Goal: Find contact information: Find contact information

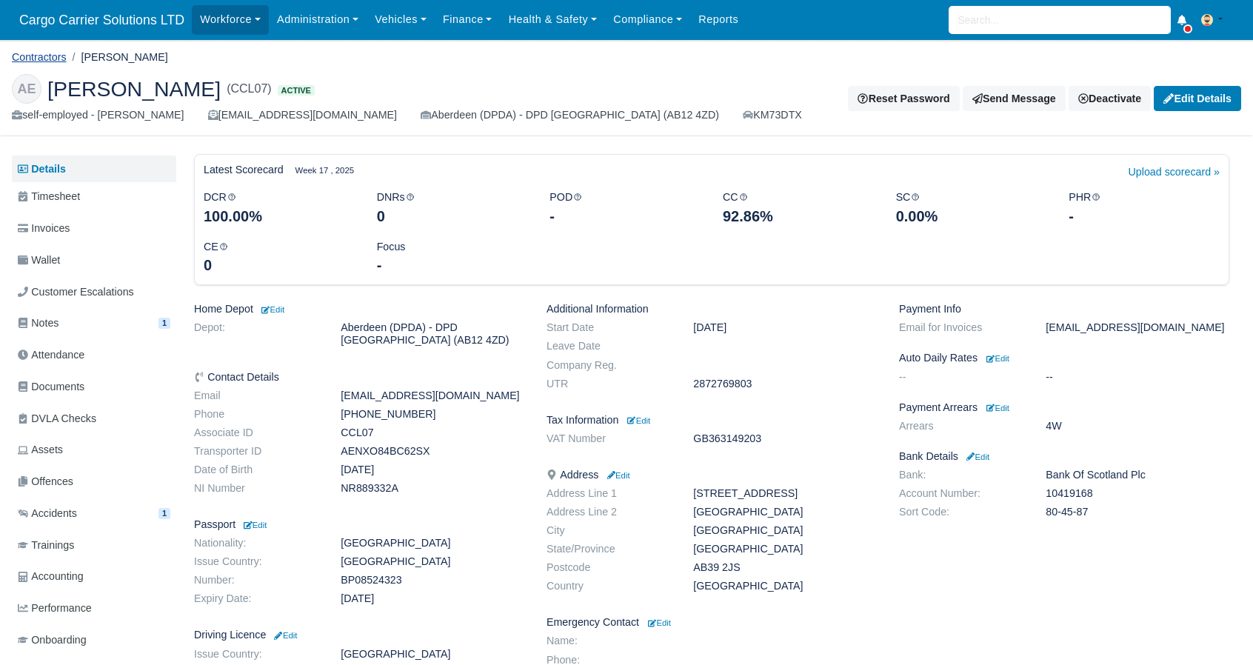
click at [28, 59] on link "Contractors" at bounding box center [39, 57] width 55 height 12
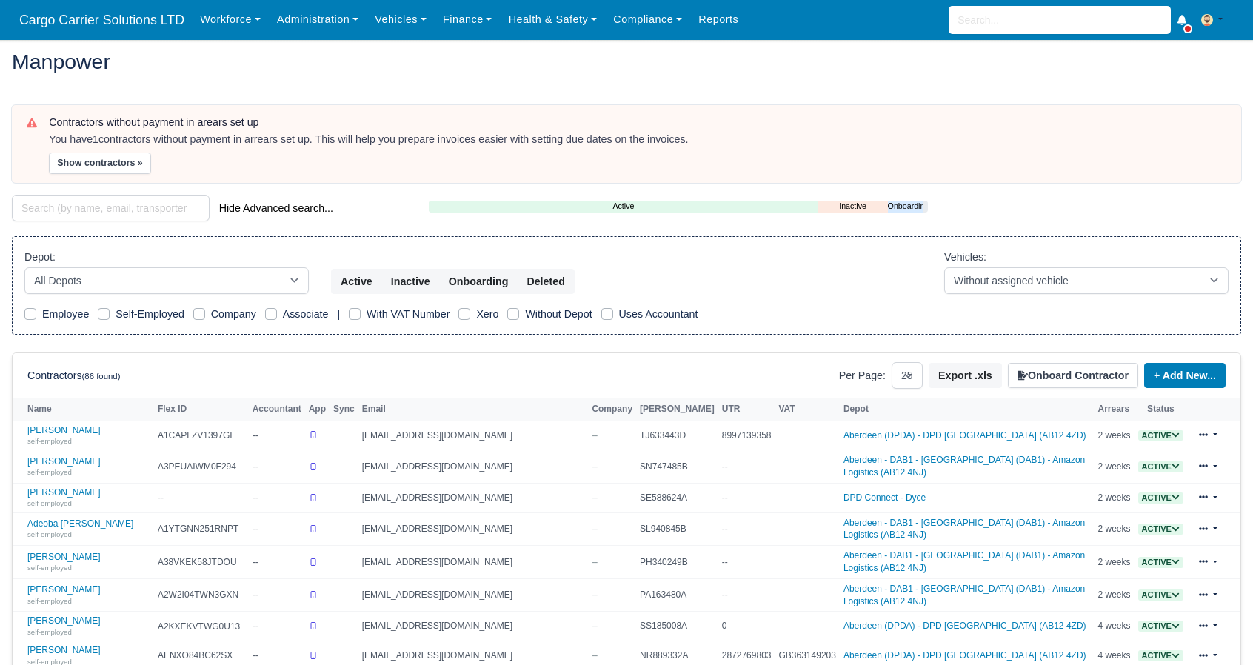
select select "25"
click at [67, 487] on link "Abubakar Alkali self-employed" at bounding box center [88, 497] width 123 height 21
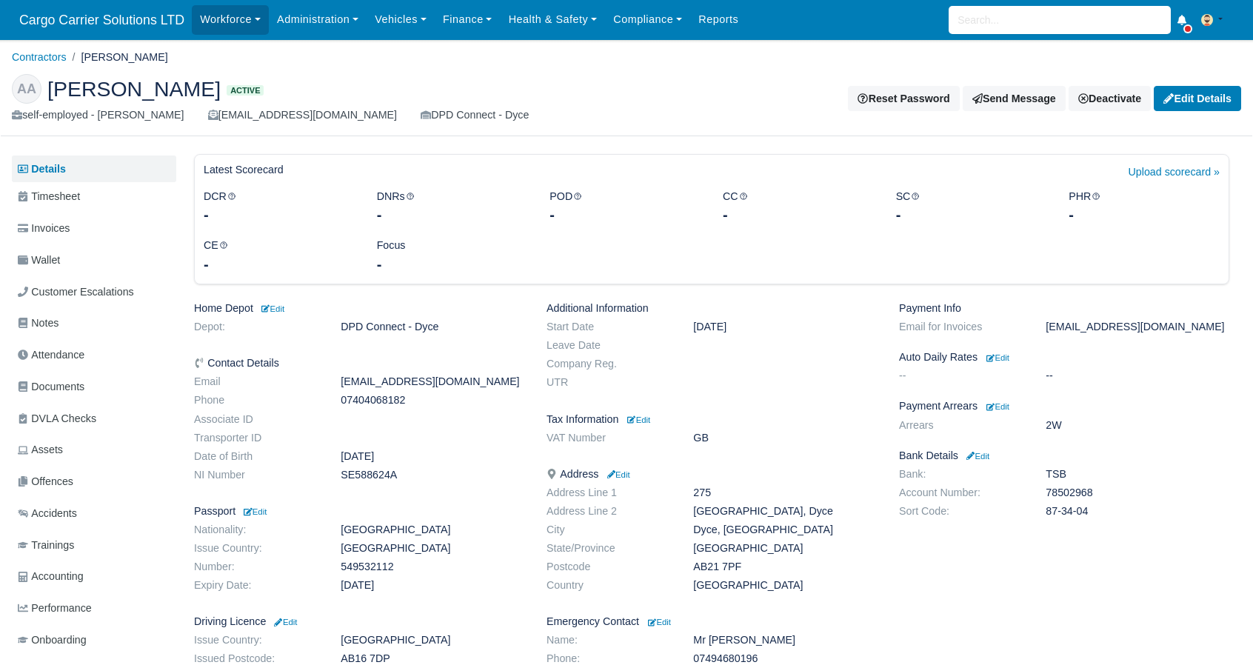
drag, startPoint x: 200, startPoint y: 93, endPoint x: 52, endPoint y: 101, distance: 148.4
click at [52, 101] on h2 "AA Abubakar Alkali Active" at bounding box center [314, 89] width 604 height 30
copy span "[PERSON_NAME]"
drag, startPoint x: 453, startPoint y: 387, endPoint x: 337, endPoint y: 390, distance: 116.3
click at [337, 390] on dl "Email alkalizai@yahoo.com Phone 07404068182 Associate ID Transporter ID Date of…" at bounding box center [359, 431] width 353 height 111
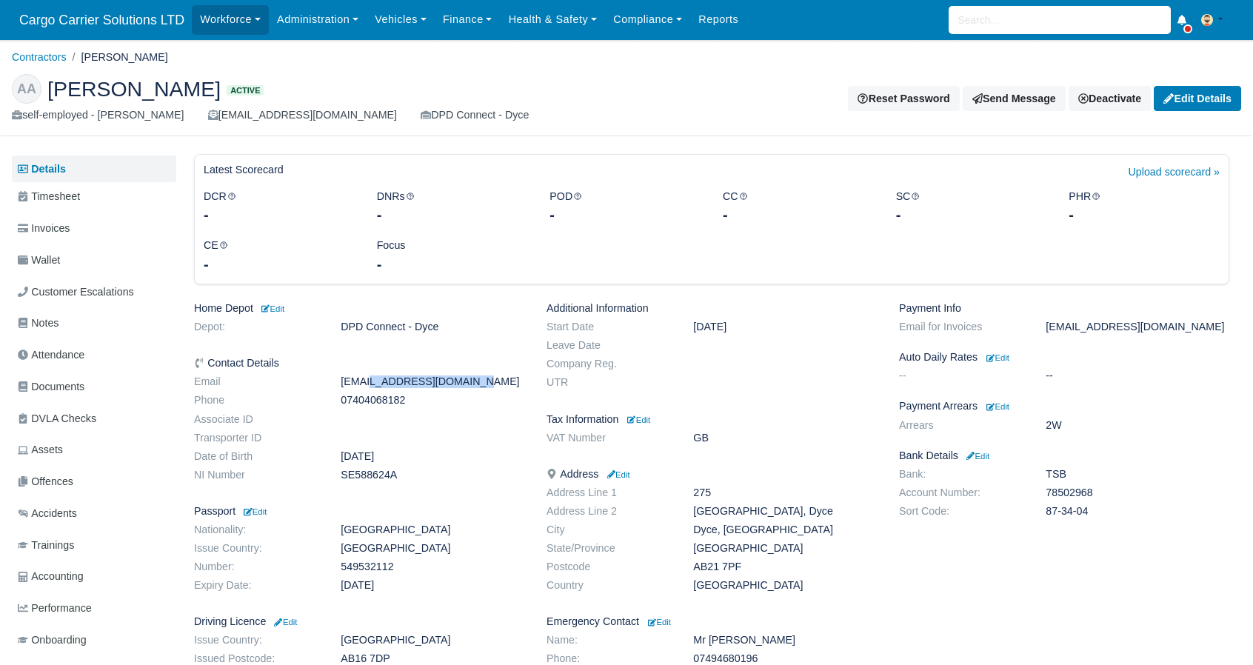
copy dd "[EMAIL_ADDRESS][DOMAIN_NAME]"
click at [351, 405] on dd "07404068182" at bounding box center [433, 400] width 206 height 13
click at [351, 406] on dd "07404068182" at bounding box center [433, 400] width 206 height 13
copy dd "07404068182"
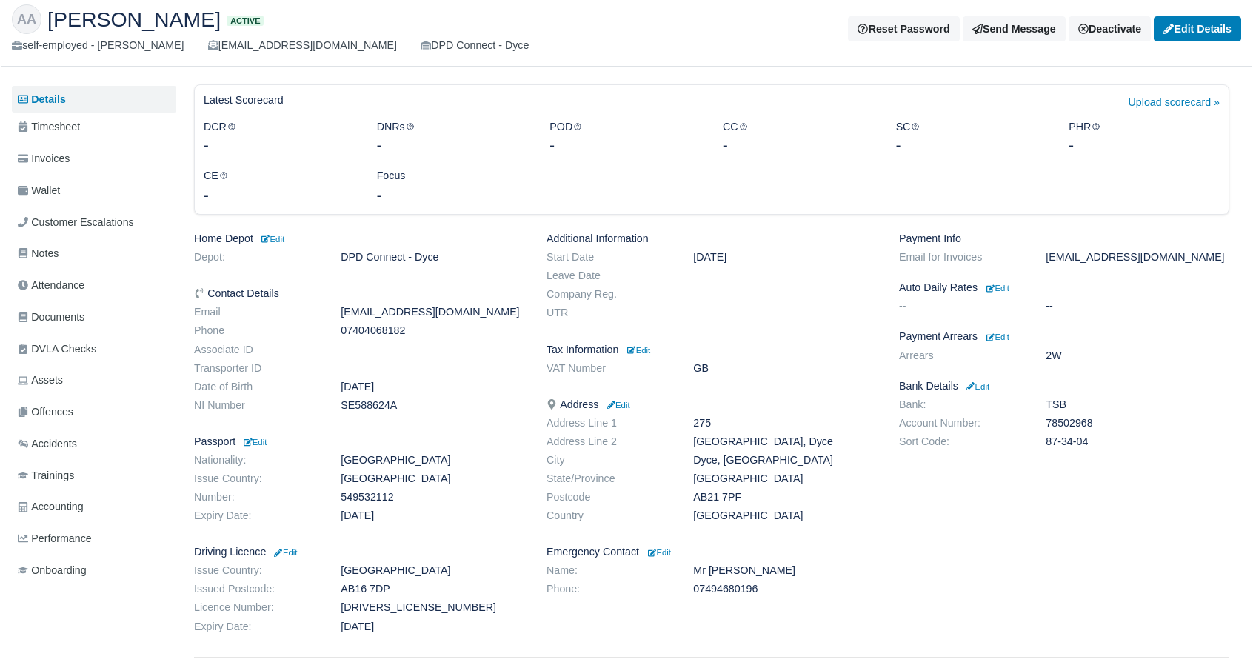
scroll to position [118, 0]
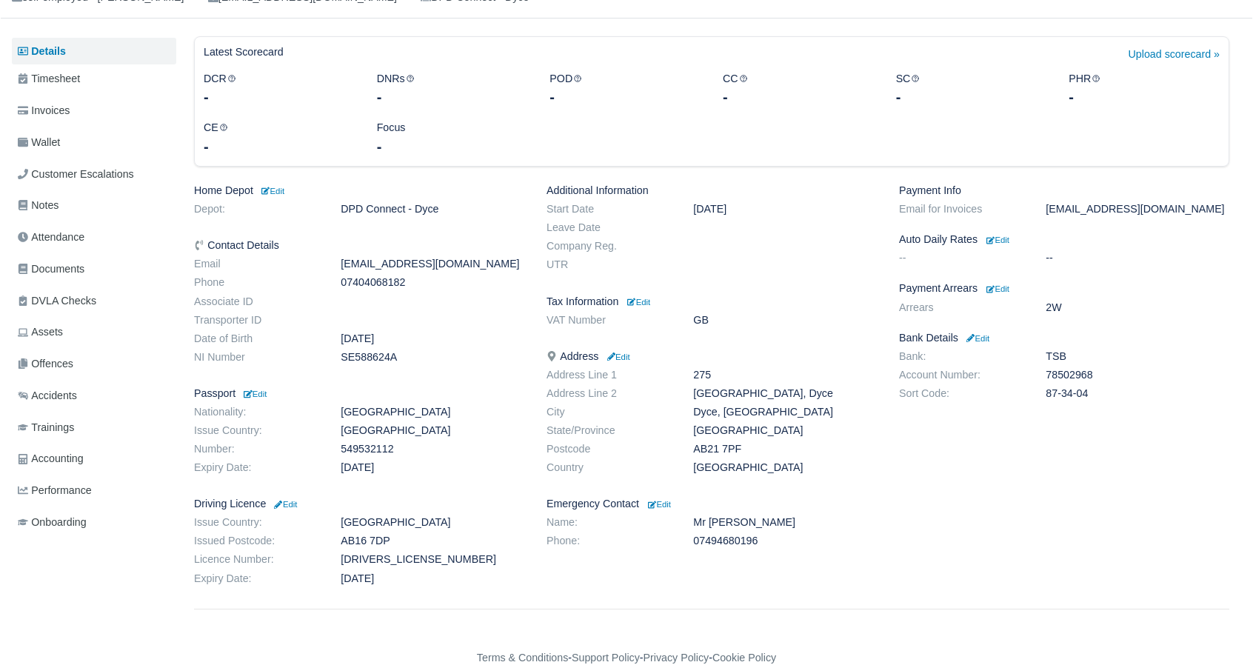
click at [364, 356] on dd "SE588624A" at bounding box center [433, 357] width 206 height 13
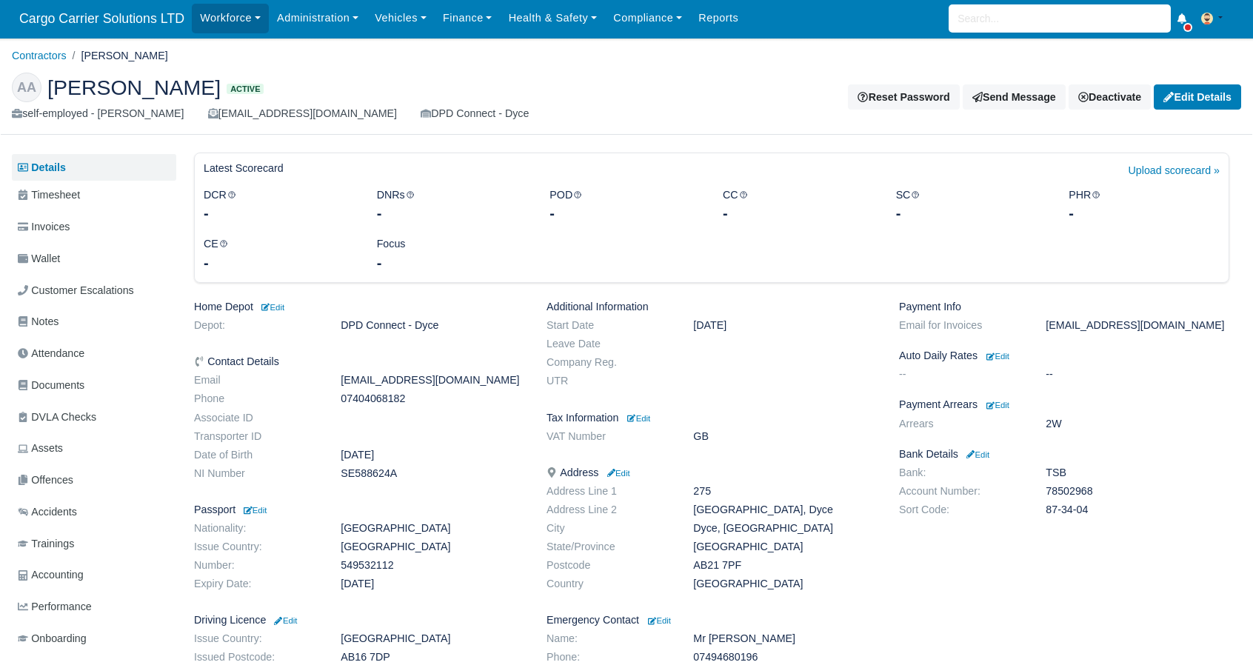
scroll to position [0, 0]
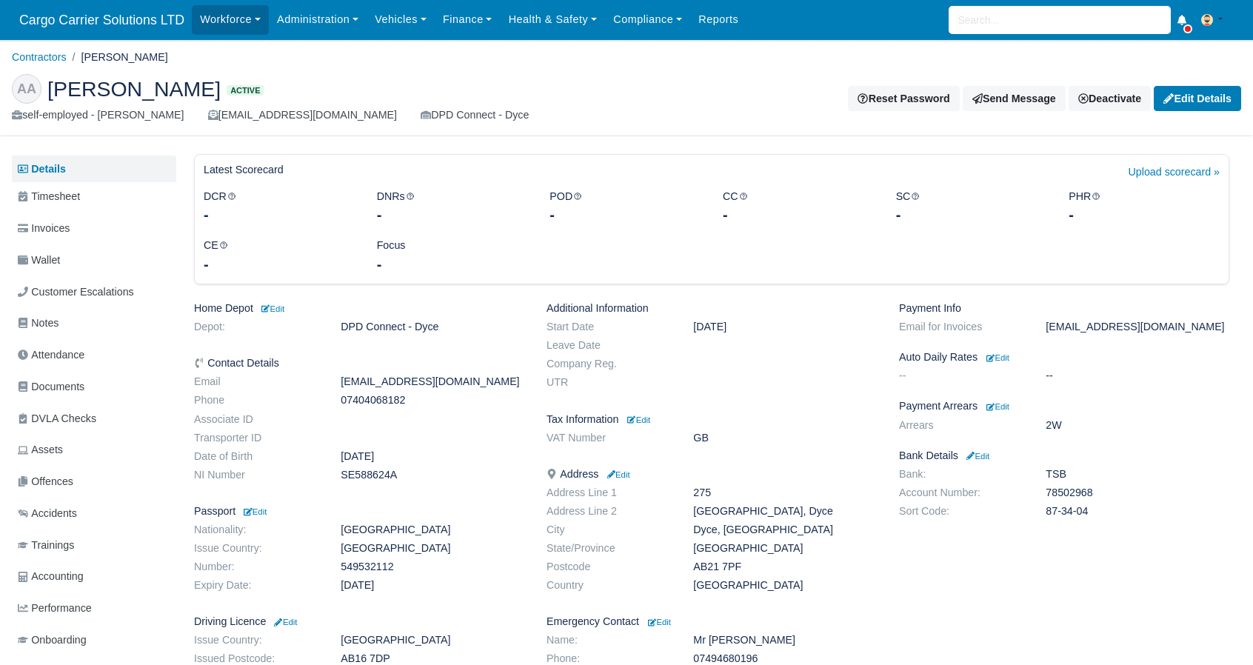
drag, startPoint x: 203, startPoint y: 90, endPoint x: 36, endPoint y: 96, distance: 166.7
click at [36, 96] on h2 "AA Abubakar Alkali Active" at bounding box center [314, 89] width 604 height 30
copy h2 "Abubakar Alkali"
click at [81, 391] on span "Documents" at bounding box center [51, 386] width 67 height 17
